Goal: Task Accomplishment & Management: Use online tool/utility

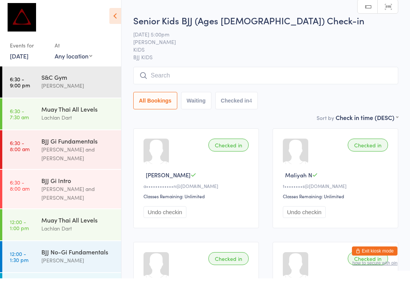
scroll to position [244, 0]
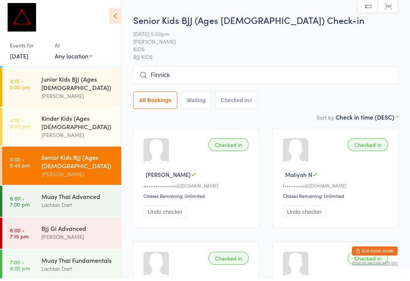
type input "Finnick"
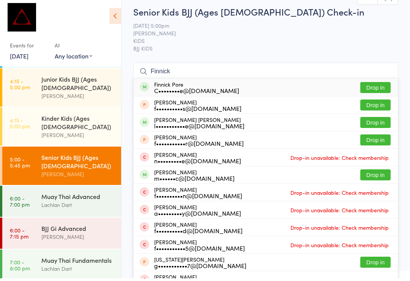
click at [380, 93] on button "Drop in" at bounding box center [376, 90] width 30 height 11
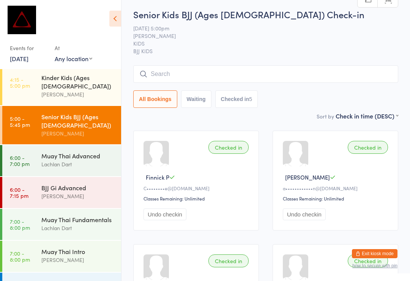
scroll to position [293, 0]
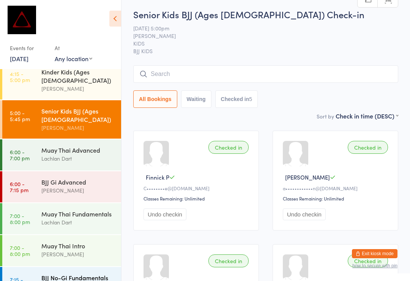
click at [84, 274] on div "BJJ No-Gi Fundamentals" at bounding box center [77, 278] width 73 height 8
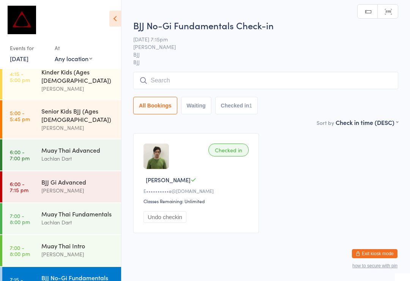
click at [233, 74] on input "search" at bounding box center [265, 80] width 265 height 17
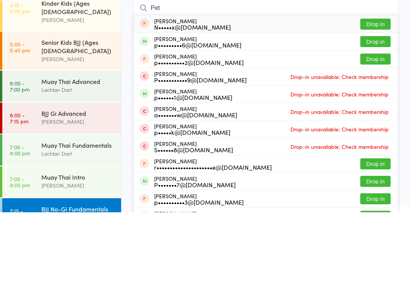
type input "Pet"
click at [383, 105] on button "Drop in" at bounding box center [376, 110] width 30 height 11
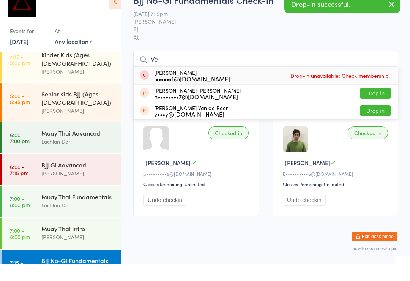
type input "V"
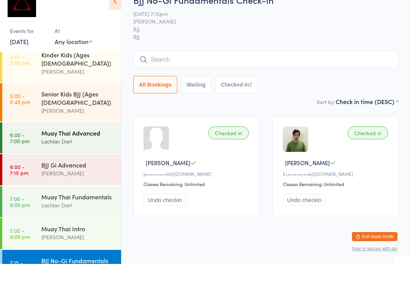
click at [51, 154] on div "Lachlan Dart" at bounding box center [77, 158] width 73 height 9
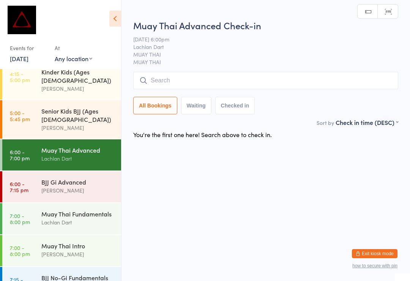
click at [187, 64] on span "MUAY THAI" at bounding box center [265, 62] width 265 height 8
click at [171, 77] on input "search" at bounding box center [265, 80] width 265 height 17
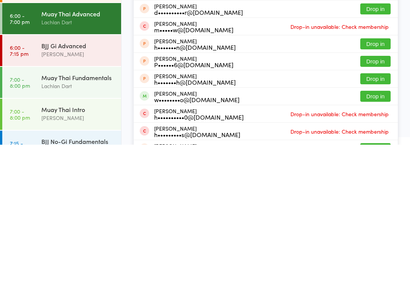
type input "[PERSON_NAME]"
click at [389, 227] on button "Drop in" at bounding box center [376, 232] width 30 height 11
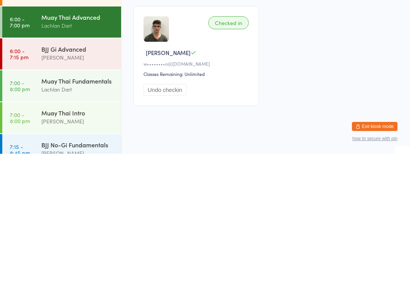
scroll to position [299, 0]
click at [81, 277] on div "[PERSON_NAME]" at bounding box center [77, 281] width 73 height 9
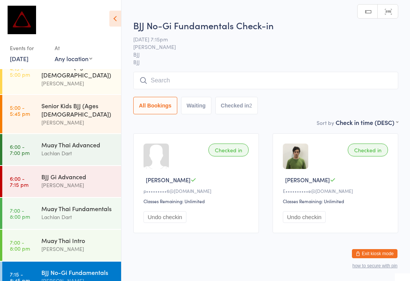
click at [245, 87] on input "search" at bounding box center [265, 80] width 265 height 17
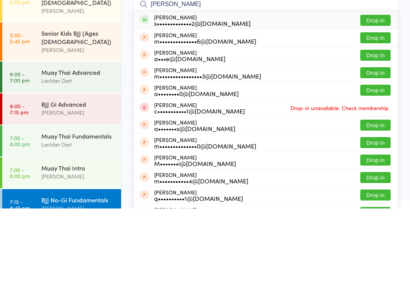
type input "[PERSON_NAME]"
click at [375, 87] on button "Drop in" at bounding box center [376, 92] width 30 height 11
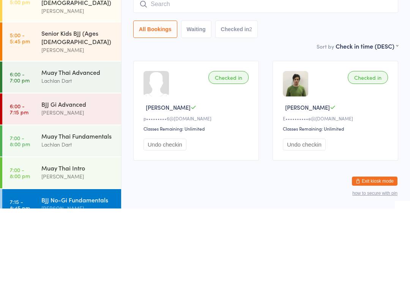
scroll to position [14, 0]
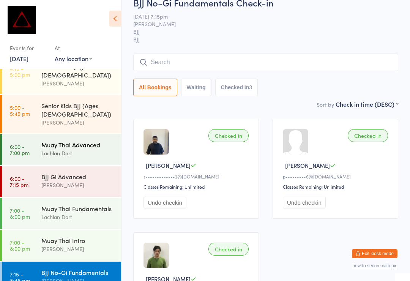
click at [72, 149] on div "Lachlan Dart" at bounding box center [77, 153] width 73 height 9
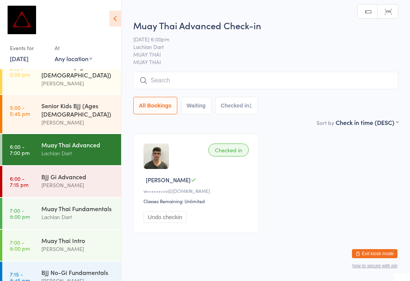
click at [206, 82] on input "search" at bounding box center [265, 80] width 265 height 17
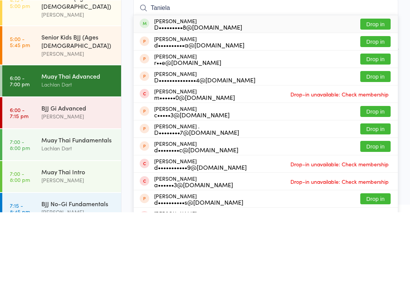
type input "Taniela"
click at [377, 87] on button "Drop in" at bounding box center [376, 92] width 30 height 11
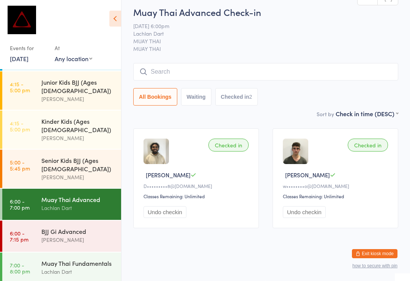
scroll to position [240, 0]
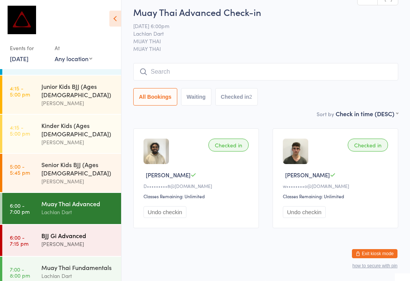
click at [65, 240] on div "[PERSON_NAME]" at bounding box center [77, 244] width 73 height 9
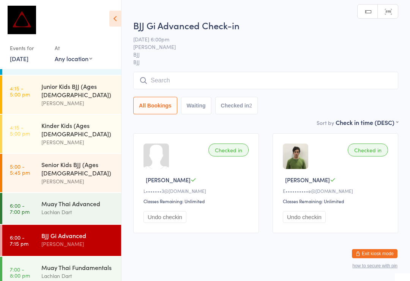
click at [212, 88] on input "search" at bounding box center [265, 80] width 265 height 17
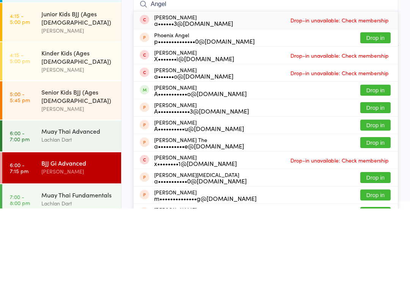
type input "Angel"
click at [374, 157] on button "Drop in" at bounding box center [376, 162] width 30 height 11
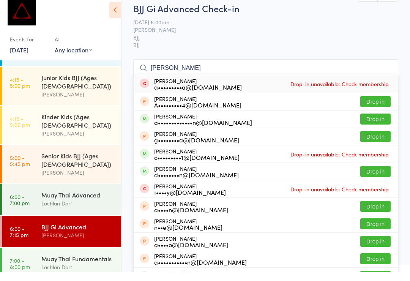
type input "[PERSON_NAME]"
click at [375, 122] on button "Drop in" at bounding box center [376, 127] width 30 height 11
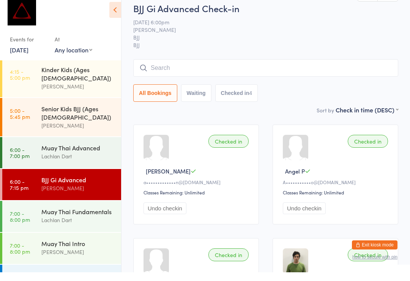
scroll to position [9, 0]
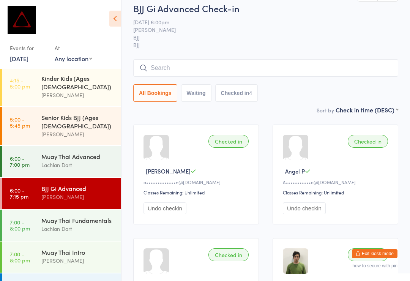
click at [80, 280] on div "BJJ No-Gi Fundamentals" at bounding box center [77, 284] width 73 height 8
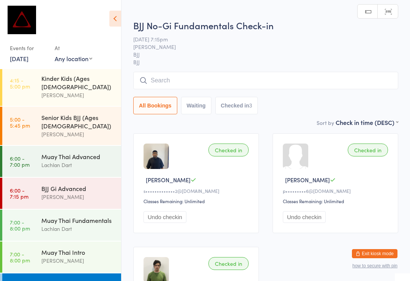
click at [271, 89] on input "search" at bounding box center [265, 80] width 265 height 17
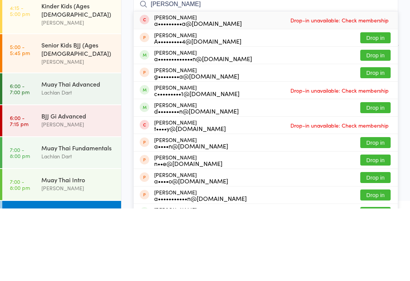
type input "[PERSON_NAME]"
click at [372, 122] on button "Drop in" at bounding box center [376, 127] width 30 height 11
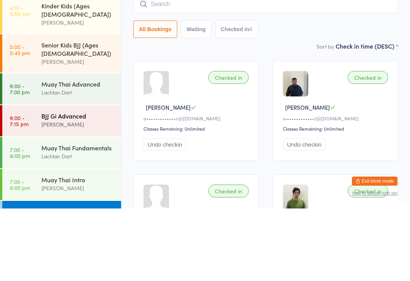
click at [87, 184] on div "BJJ Gi Advanced" at bounding box center [77, 188] width 73 height 8
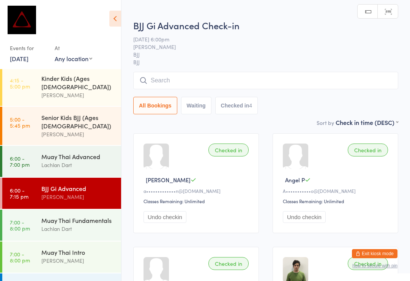
click at [220, 81] on input "search" at bounding box center [265, 80] width 265 height 17
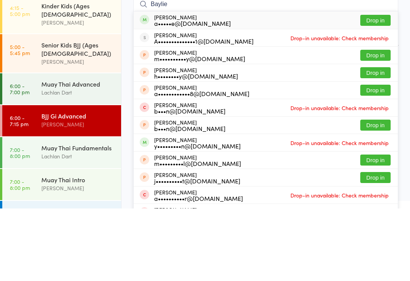
type input "Baylie"
click at [379, 87] on button "Drop in" at bounding box center [376, 92] width 30 height 11
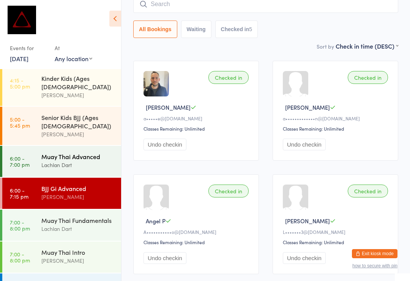
click at [55, 161] on div "Lachlan Dart" at bounding box center [77, 165] width 73 height 9
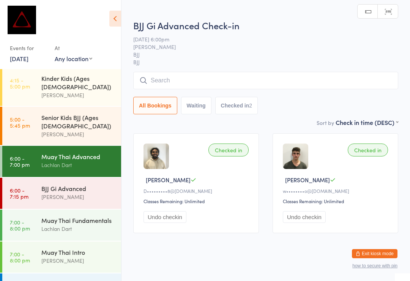
click at [252, 66] on span "BJJ" at bounding box center [265, 62] width 265 height 8
click at [285, 83] on input "search" at bounding box center [265, 80] width 265 height 17
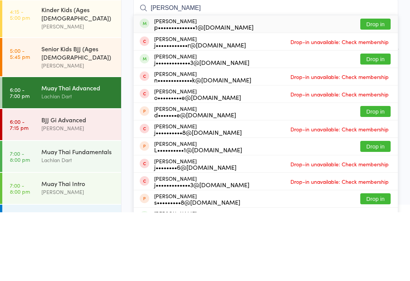
type input "[PERSON_NAME]"
click at [372, 87] on button "Drop in" at bounding box center [376, 92] width 30 height 11
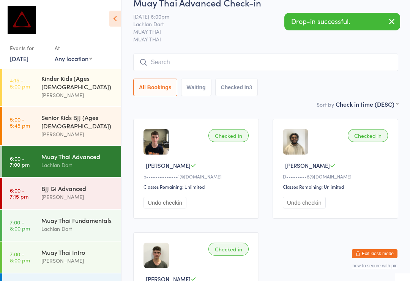
click at [247, 65] on input "search" at bounding box center [265, 62] width 265 height 17
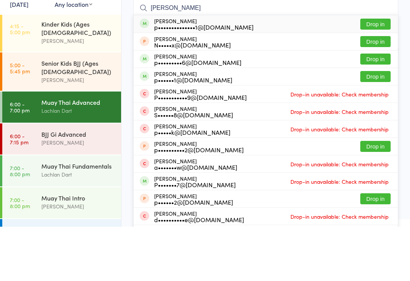
type input "[PERSON_NAME]"
click at [380, 73] on button "Drop in" at bounding box center [376, 78] width 30 height 11
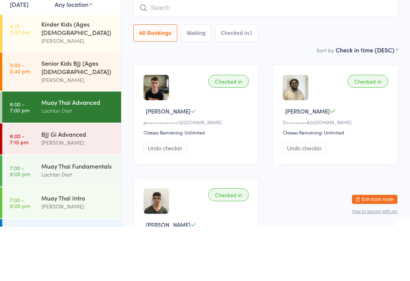
scroll to position [69, 0]
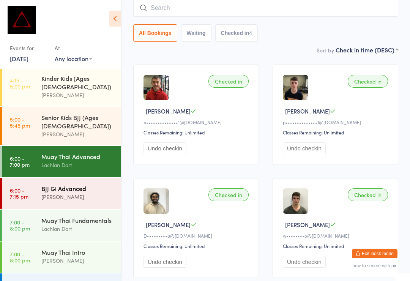
click at [79, 193] on div "[PERSON_NAME]" at bounding box center [77, 197] width 73 height 9
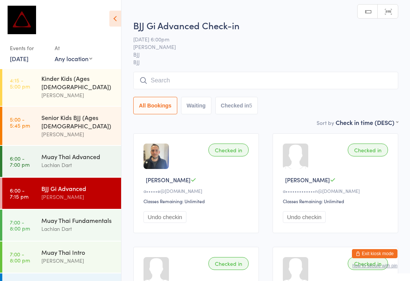
click at [217, 78] on input "search" at bounding box center [265, 80] width 265 height 17
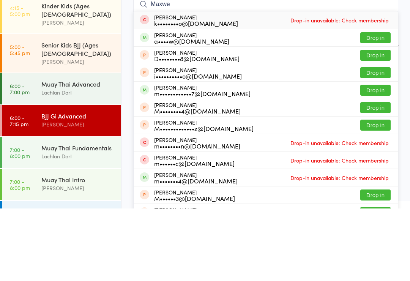
type input "Maxwe"
click at [380, 157] on button "Drop in" at bounding box center [376, 162] width 30 height 11
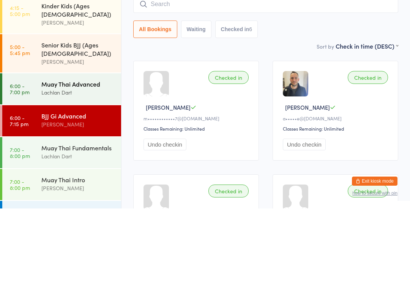
click at [77, 146] on div "Muay Thai Advanced Lachlan Dart" at bounding box center [81, 161] width 80 height 30
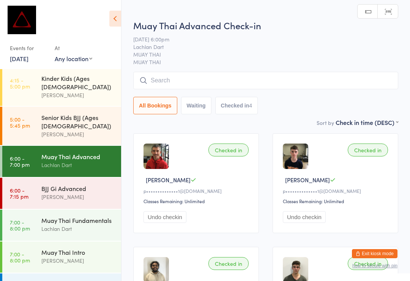
click at [268, 76] on input "search" at bounding box center [265, 80] width 265 height 17
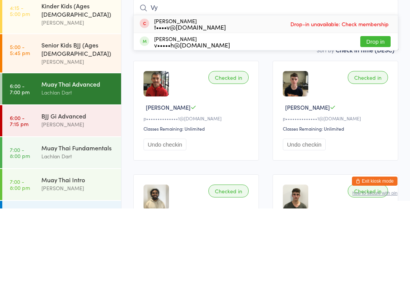
type input "Vy"
click at [383, 109] on button "Drop in" at bounding box center [376, 114] width 30 height 11
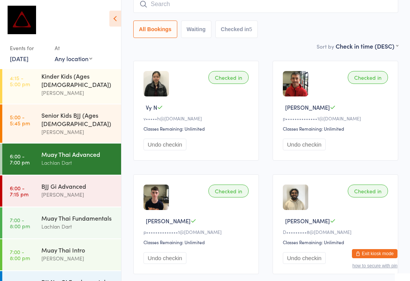
scroll to position [288, 0]
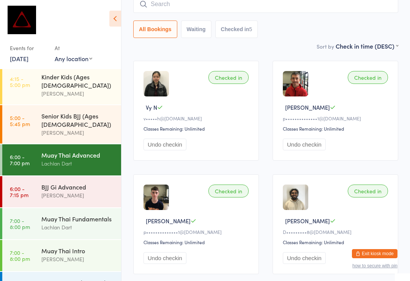
click at [67, 159] on div "Lachlan Dart" at bounding box center [77, 163] width 73 height 9
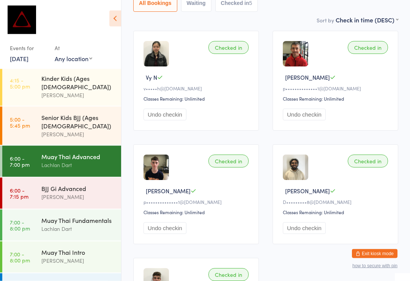
scroll to position [0, 0]
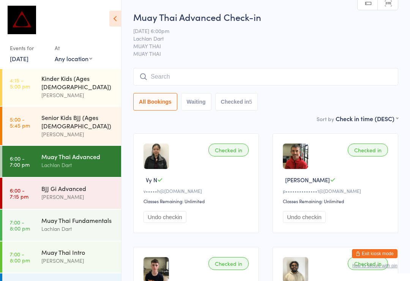
click at [175, 67] on div "Muay Thai Advanced Check-in [DATE] 6:00pm Lachlan Dart MUAY THAI MUAY THAI Manu…" at bounding box center [265, 63] width 265 height 104
click at [192, 76] on input "search" at bounding box center [265, 76] width 265 height 17
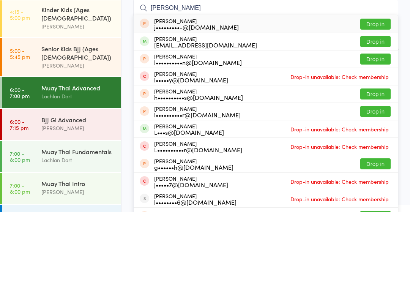
type input "[PERSON_NAME]"
click at [375, 105] on button "Drop in" at bounding box center [376, 110] width 30 height 11
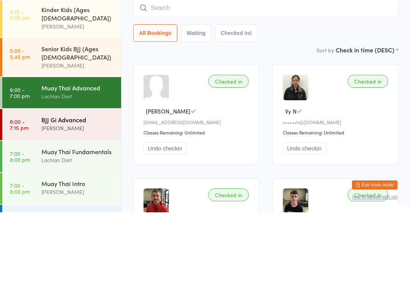
click at [68, 193] on div "[PERSON_NAME]" at bounding box center [77, 197] width 73 height 9
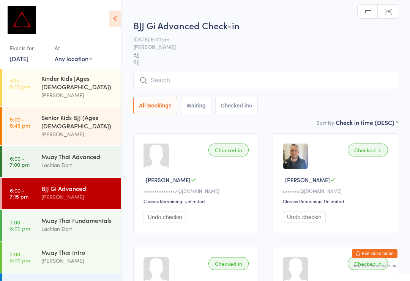
click at [212, 84] on input "search" at bounding box center [265, 80] width 265 height 17
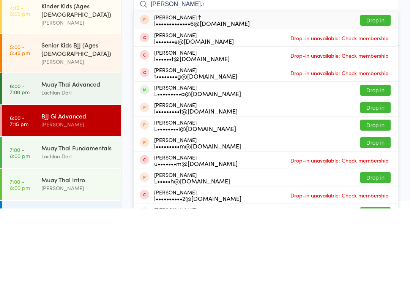
type input "[PERSON_NAME].r"
click at [382, 157] on button "Drop in" at bounding box center [376, 162] width 30 height 11
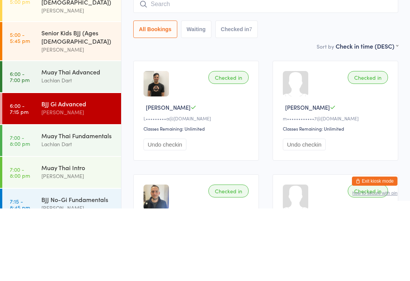
scroll to position [299, 0]
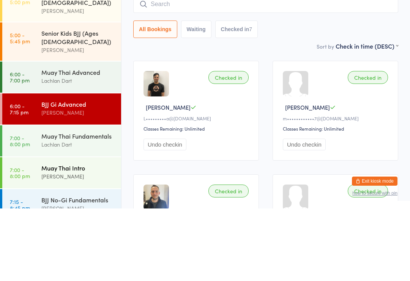
click at [87, 230] on div "Muay Thai Intro [PERSON_NAME]" at bounding box center [81, 245] width 80 height 30
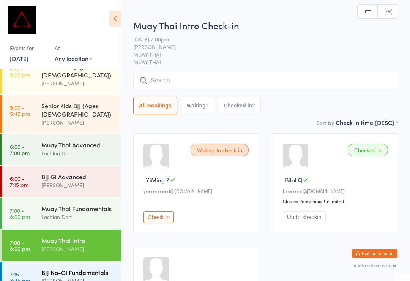
click at [87, 268] on div "BJJ No-Gi Fundamentals" at bounding box center [77, 272] width 73 height 8
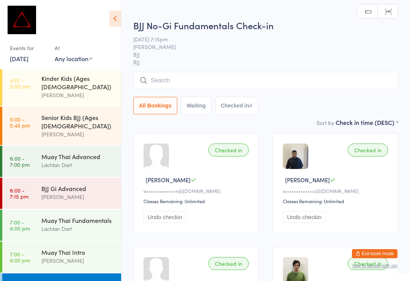
click at [269, 86] on input "search" at bounding box center [265, 80] width 265 height 17
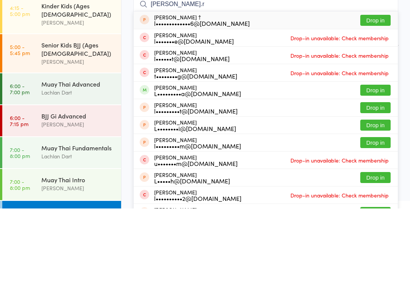
type input "[PERSON_NAME].r"
click at [383, 157] on button "Drop in" at bounding box center [376, 162] width 30 height 11
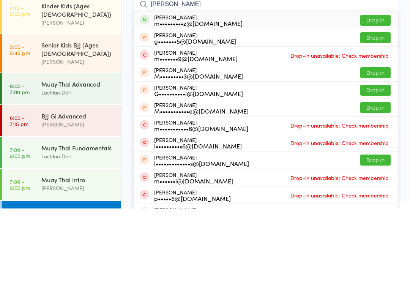
type input "[PERSON_NAME]"
click at [375, 87] on button "Drop in" at bounding box center [376, 92] width 30 height 11
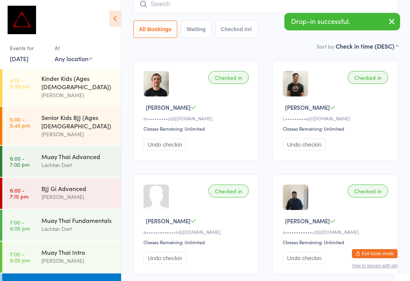
click at [217, 8] on input "search" at bounding box center [265, 3] width 265 height 17
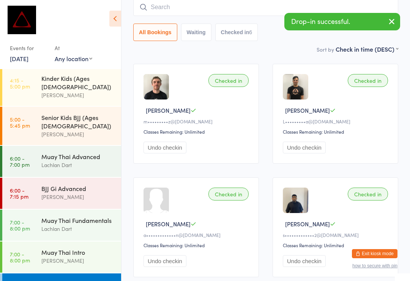
scroll to position [69, 0]
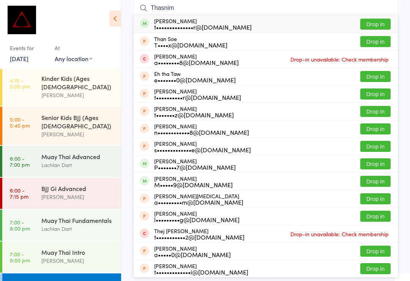
type input "Thasnim"
click at [379, 27] on button "Drop in" at bounding box center [376, 24] width 30 height 11
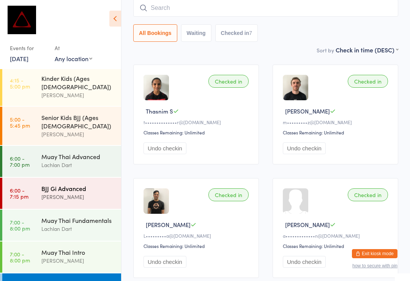
click at [90, 184] on div "BJJ Gi Advanced" at bounding box center [77, 188] width 73 height 8
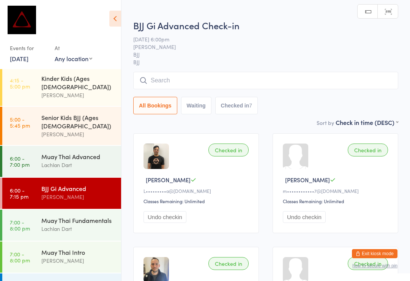
click at [180, 79] on input "search" at bounding box center [265, 80] width 265 height 17
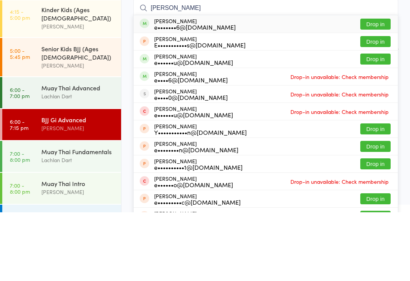
type input "[PERSON_NAME]"
click at [377, 87] on button "Drop in" at bounding box center [376, 92] width 30 height 11
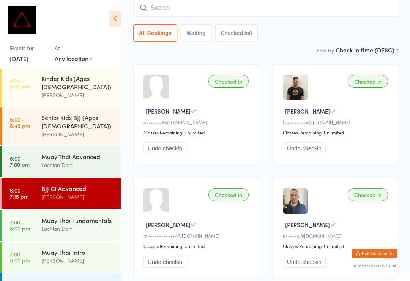
click at [154, 9] on input "search" at bounding box center [265, 7] width 265 height 17
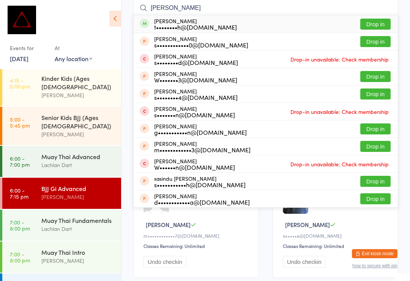
type input "[PERSON_NAME]"
click at [363, 22] on button "Drop in" at bounding box center [376, 24] width 30 height 11
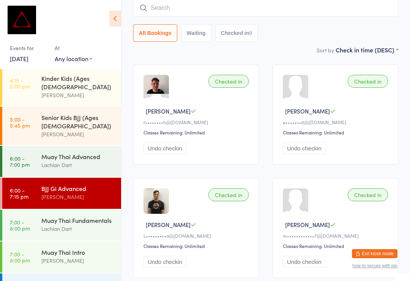
click at [152, 16] on input "search" at bounding box center [265, 7] width 265 height 17
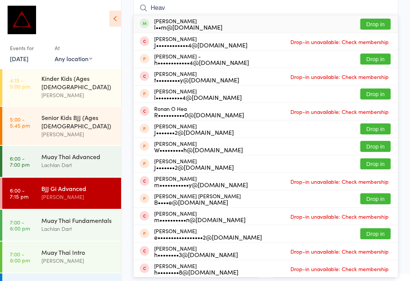
type input "Heav"
click at [381, 28] on button "Drop in" at bounding box center [376, 24] width 30 height 11
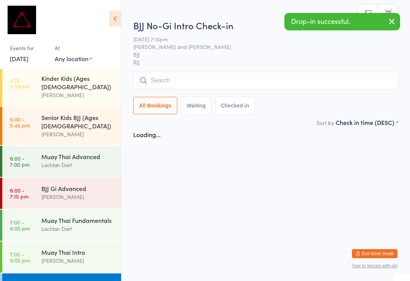
click at [198, 82] on input "search" at bounding box center [265, 80] width 265 height 17
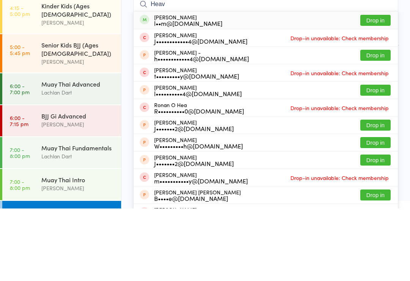
type input "Heav"
click at [376, 87] on button "Drop in" at bounding box center [376, 92] width 30 height 11
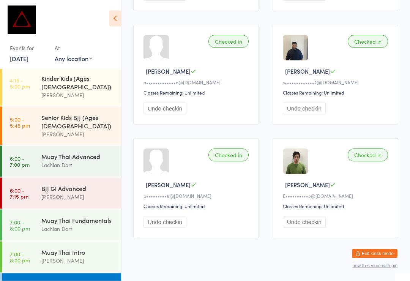
scroll to position [350, 0]
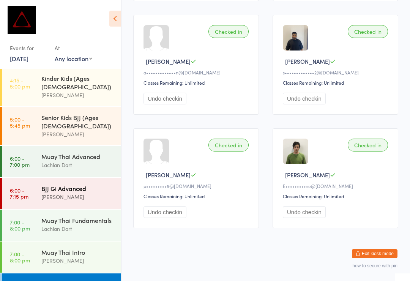
click at [39, 178] on link "6:00 - 7:15 pm BJJ Gi Advanced [PERSON_NAME]" at bounding box center [61, 193] width 119 height 31
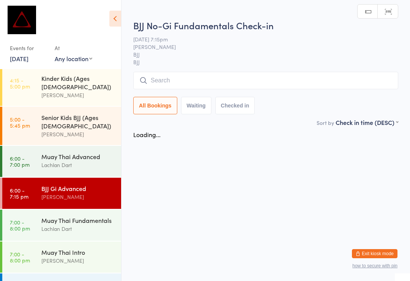
click at [179, 74] on input "search" at bounding box center [265, 80] width 265 height 17
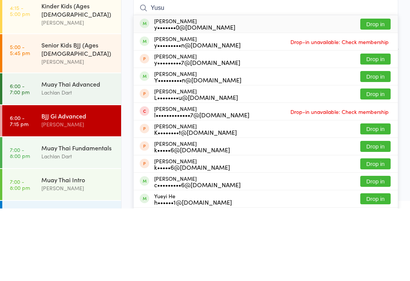
type input "Yusu"
click at [368, 91] on button "Drop in" at bounding box center [376, 96] width 30 height 11
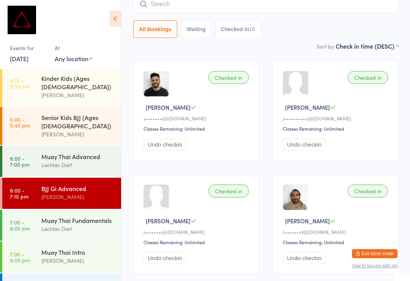
click at [156, 6] on input "search" at bounding box center [265, 3] width 265 height 17
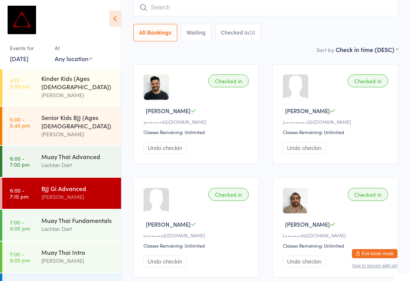
scroll to position [69, 0]
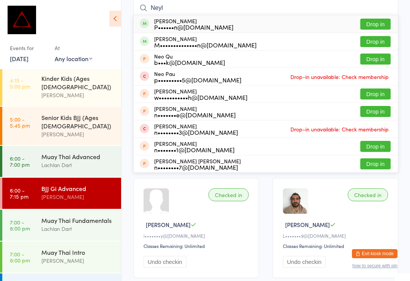
type input "Neyl"
click at [366, 30] on button "Drop in" at bounding box center [376, 24] width 30 height 11
